Goal: Information Seeking & Learning: Understand process/instructions

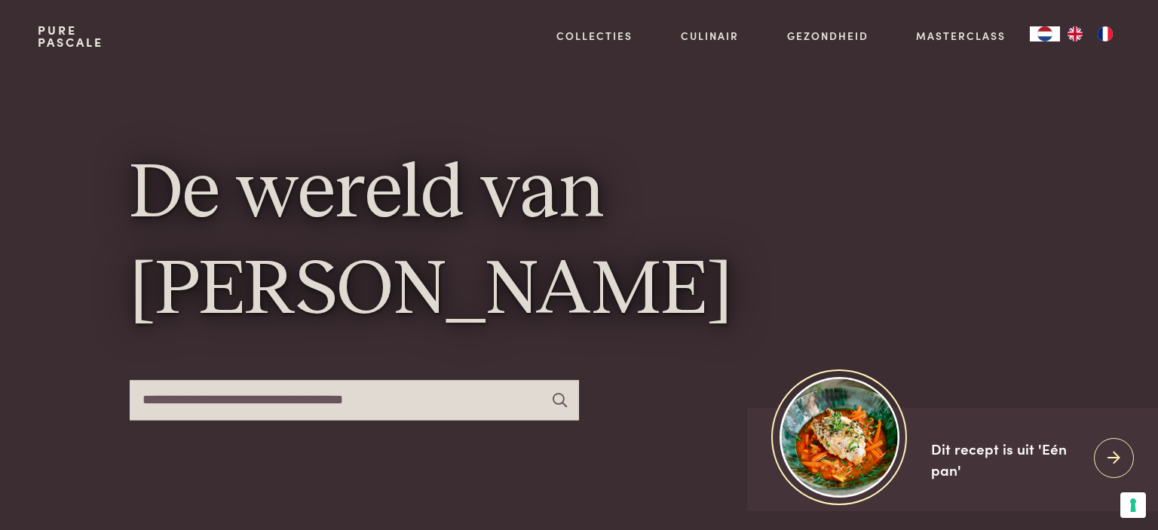
click at [255, 406] on input "text" at bounding box center [354, 400] width 449 height 40
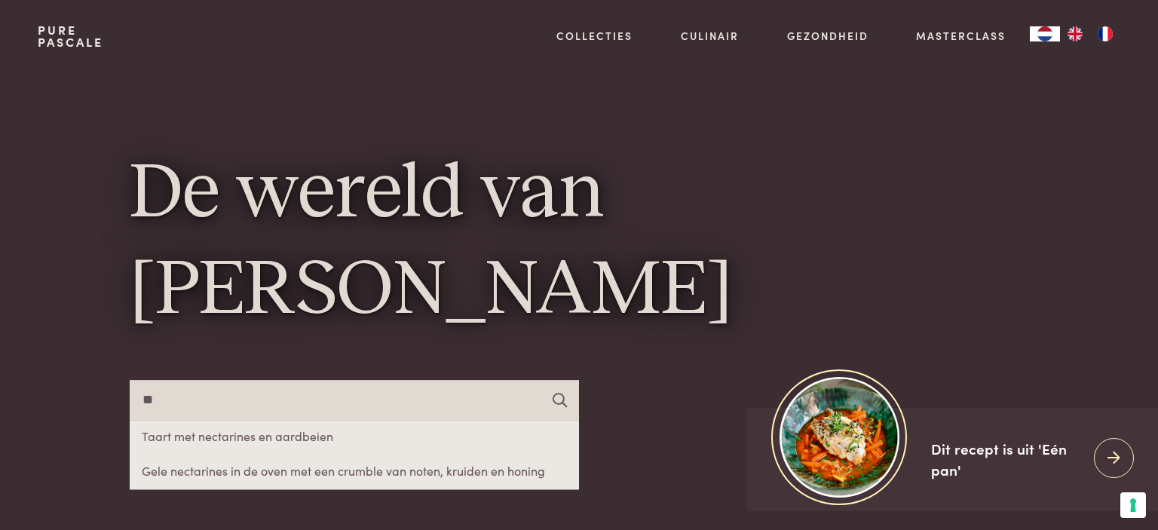
type input "*"
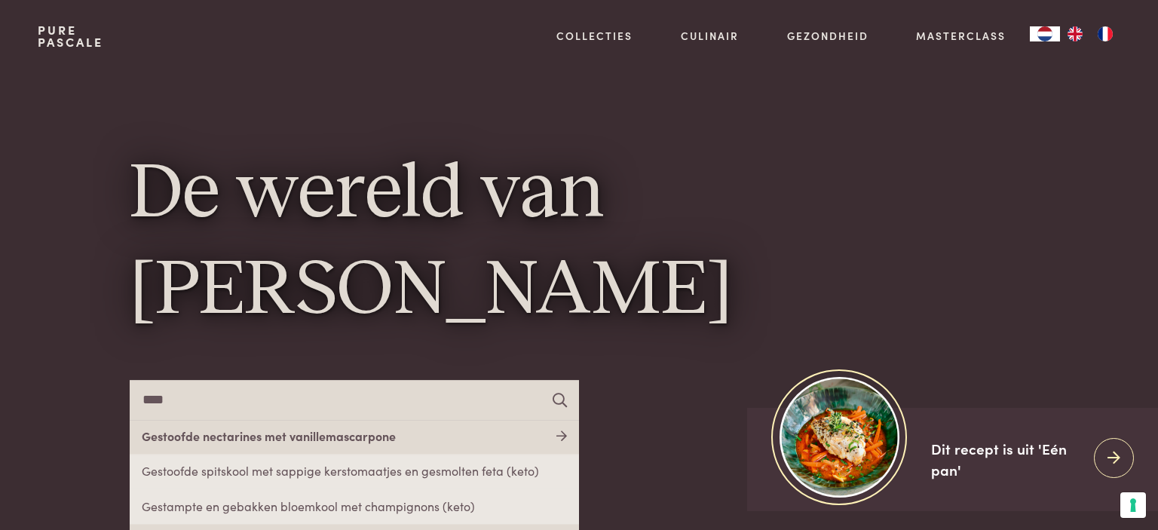
type input "****"
click at [272, 436] on link "Gestoofde nectarines met vanillemascarpone" at bounding box center [354, 437] width 449 height 35
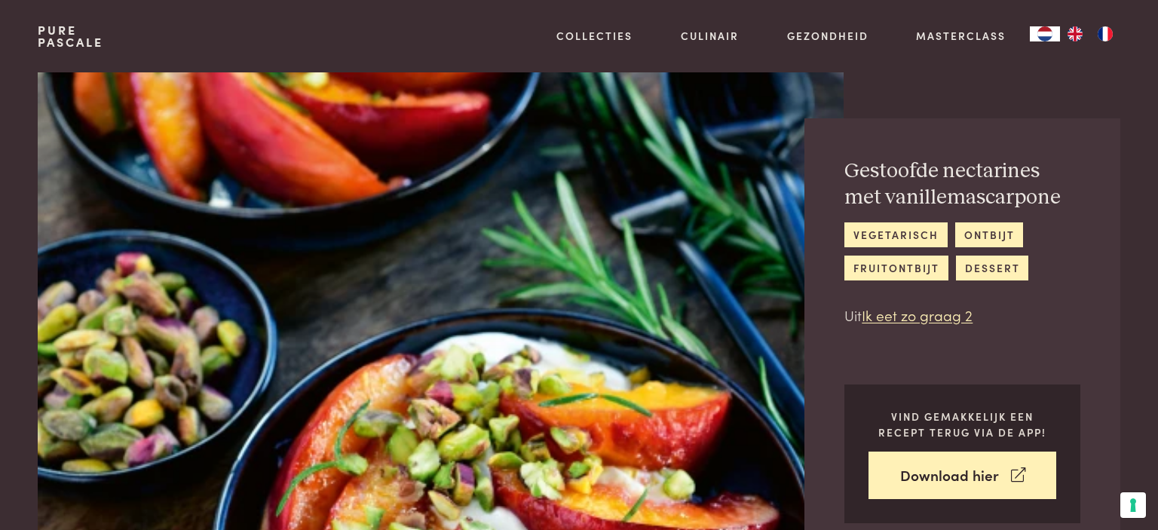
scroll to position [159, 0]
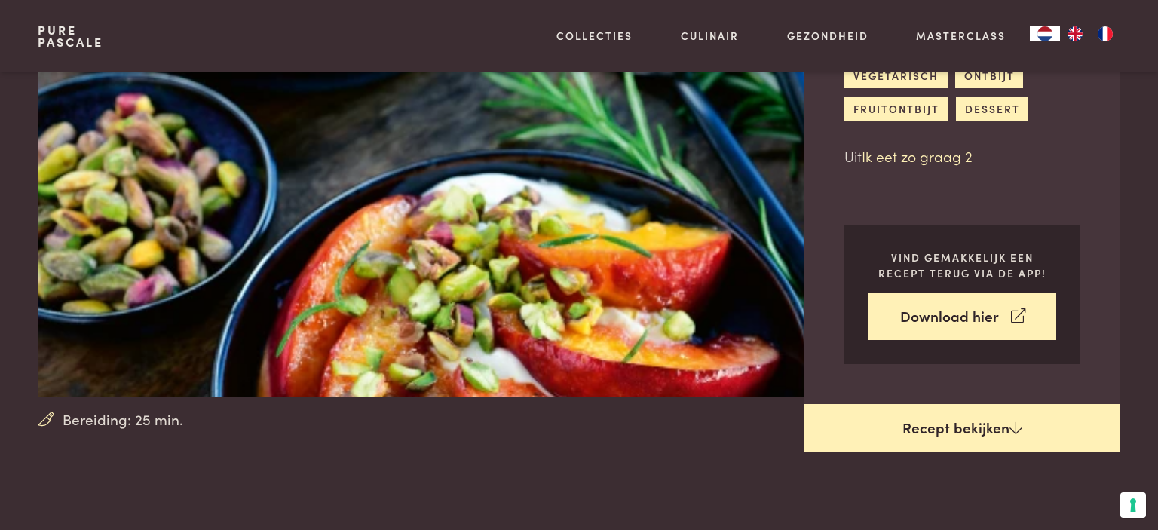
click at [870, 421] on link "Recept bekijken" at bounding box center [963, 428] width 316 height 48
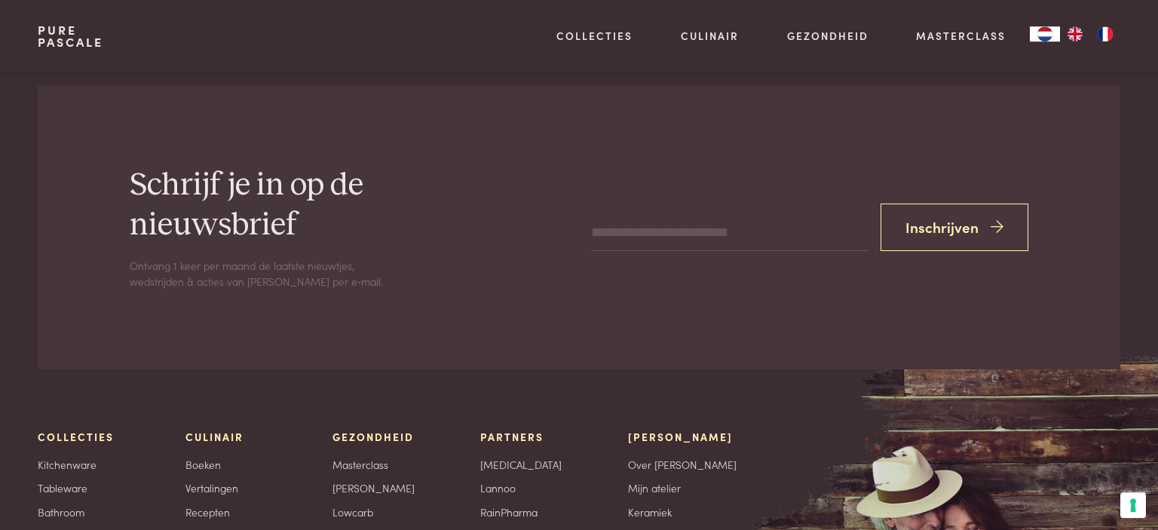
scroll to position [2866, 0]
